Goal: Entertainment & Leisure: Consume media (video, audio)

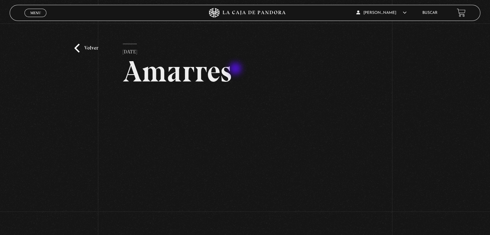
scroll to position [3, 0]
click at [95, 52] on link "Volver" at bounding box center [86, 48] width 24 height 9
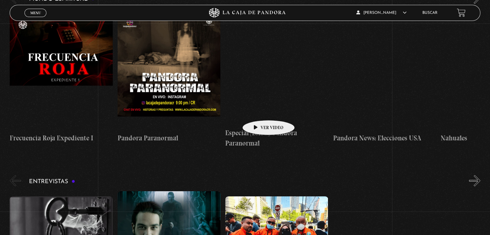
scroll to position [2040, 0]
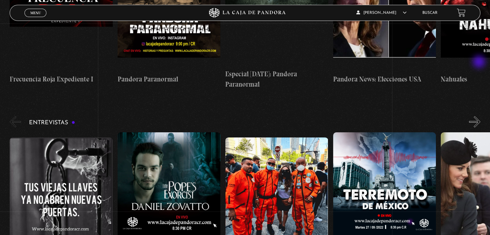
click at [479, 116] on button "»" at bounding box center [474, 121] width 11 height 11
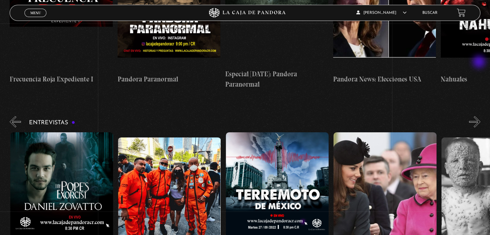
click at [479, 116] on button "»" at bounding box center [474, 121] width 11 height 11
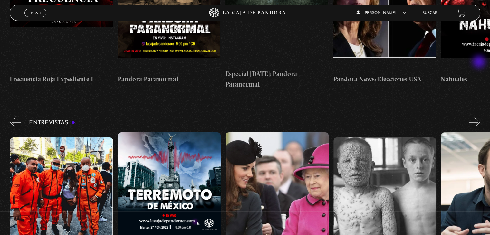
click at [479, 116] on button "»" at bounding box center [474, 121] width 11 height 11
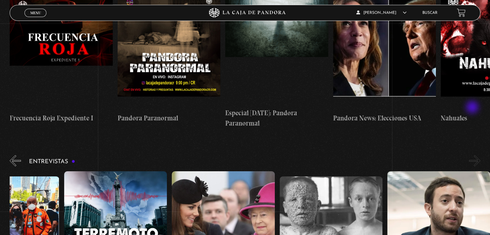
scroll to position [2008, 0]
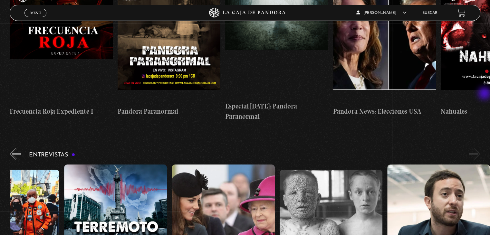
click at [485, 147] on div "Entrevistas Conversatorio: Las llaves [PERSON_NAME] – El Exorcista del Papa Los…" at bounding box center [250, 225] width 480 height 157
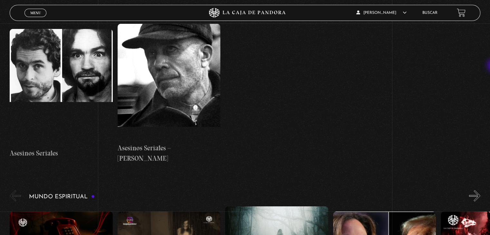
scroll to position [1783, 0]
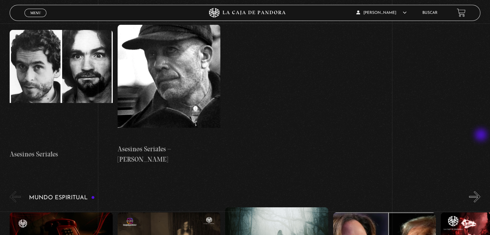
click at [480, 191] on button "»" at bounding box center [474, 196] width 11 height 11
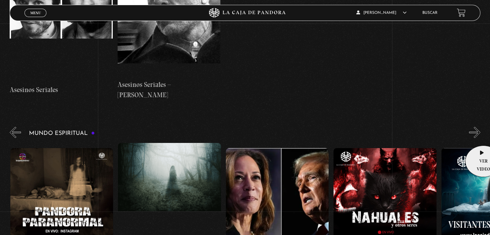
scroll to position [0, 107]
drag, startPoint x: 113, startPoint y: 140, endPoint x: 134, endPoint y: 142, distance: 20.7
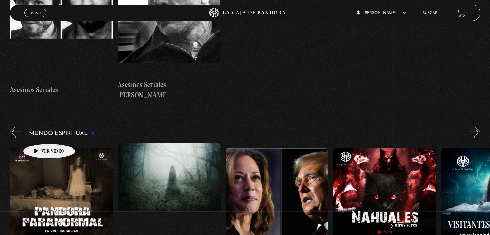
click at [23, 148] on figure at bounding box center [61, 206] width 103 height 116
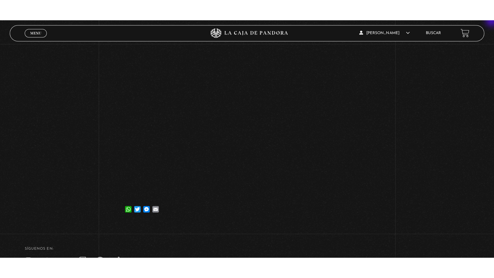
scroll to position [97, 0]
